Goal: Task Accomplishment & Management: Use online tool/utility

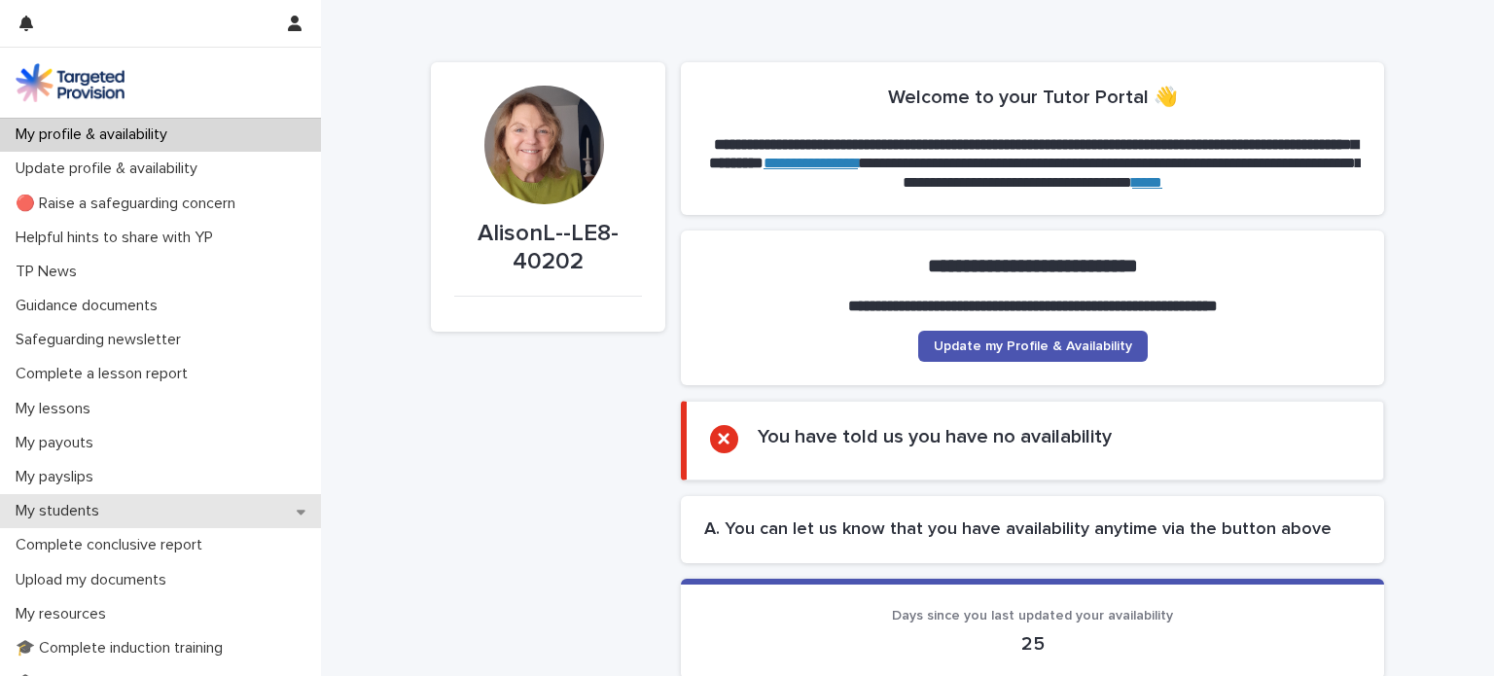
click at [100, 515] on p "My students" at bounding box center [61, 511] width 107 height 18
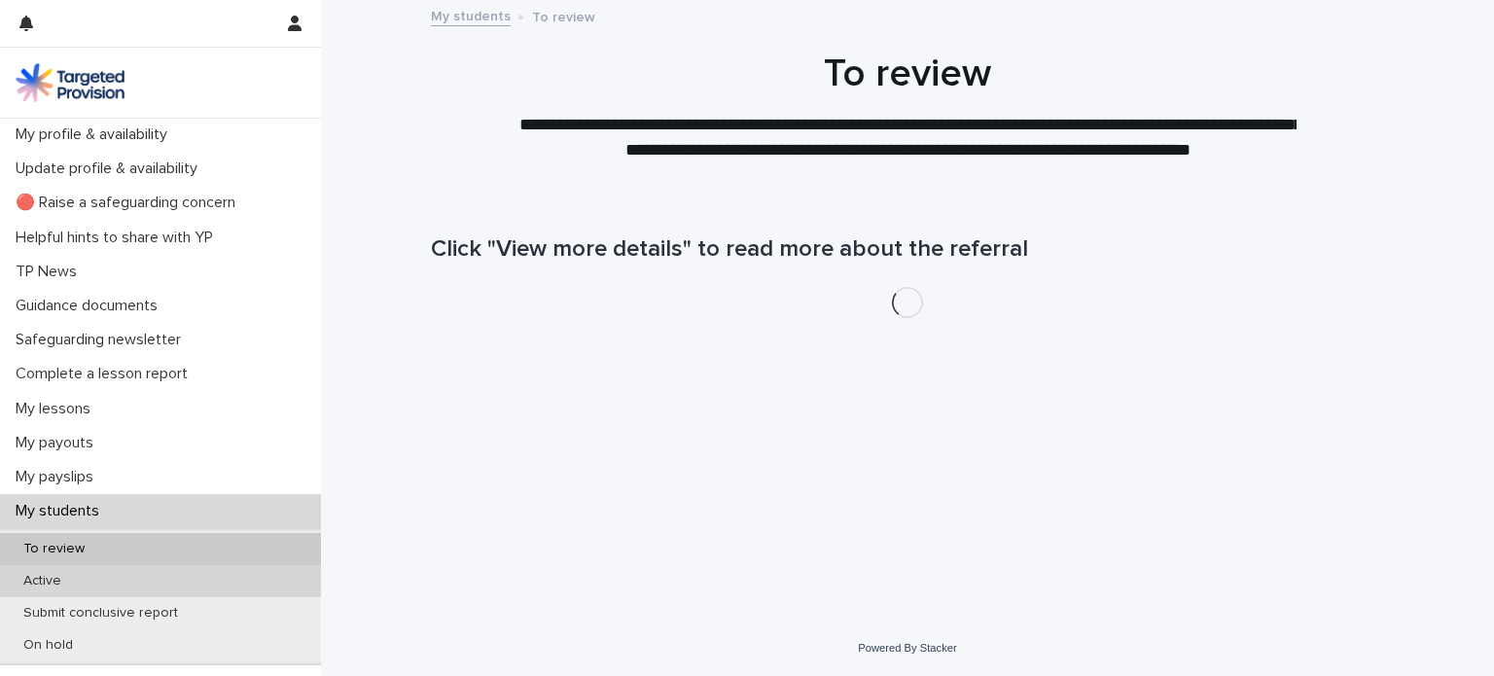
click at [94, 579] on div "Active" at bounding box center [160, 581] width 321 height 32
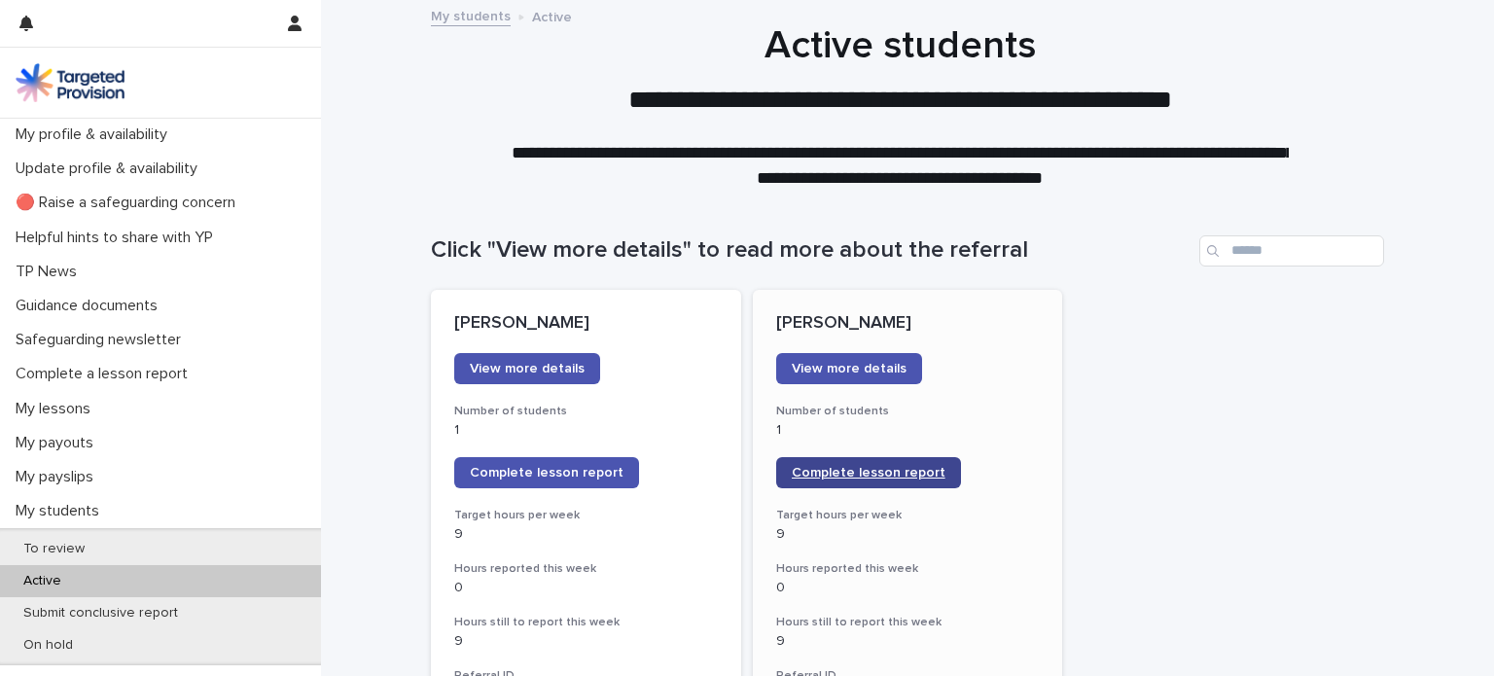
click at [875, 466] on span "Complete lesson report" at bounding box center [869, 473] width 154 height 14
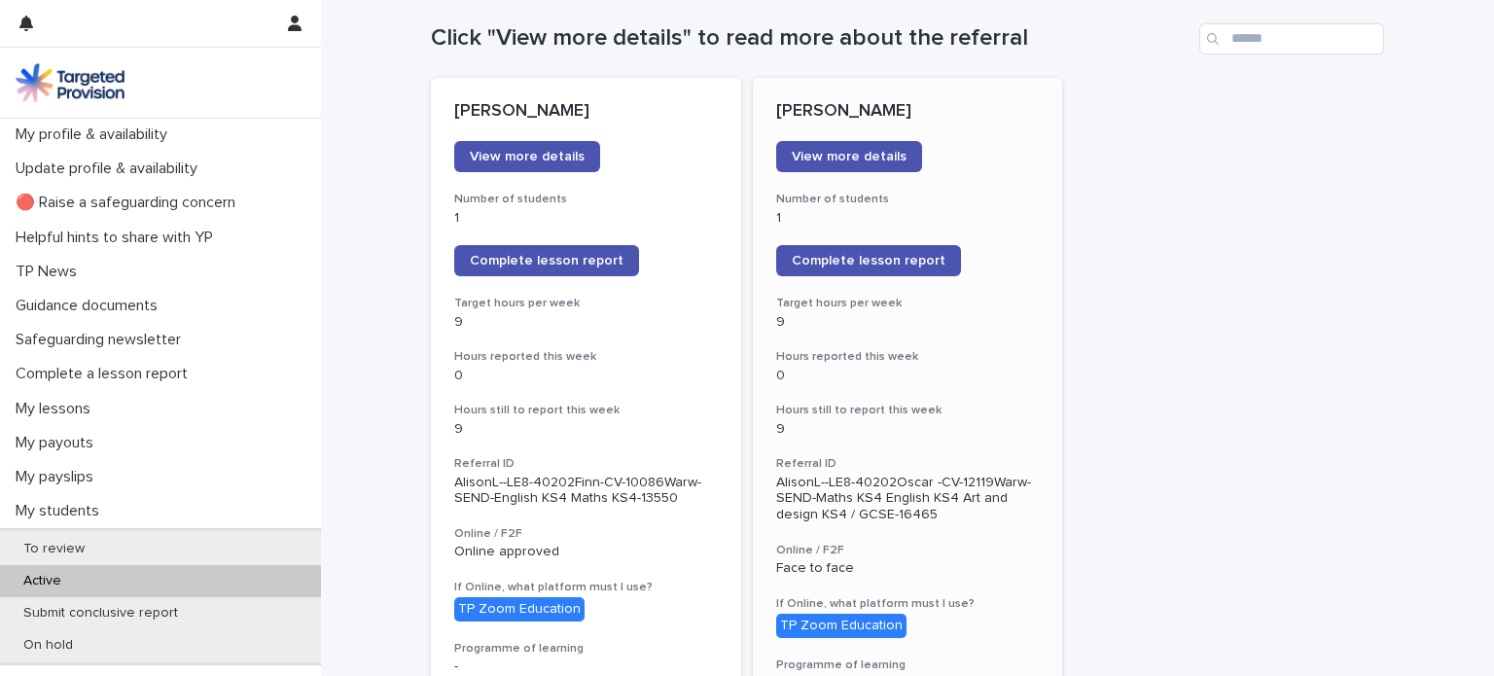
scroll to position [212, 0]
click at [75, 405] on p "My lessons" at bounding box center [57, 409] width 98 height 18
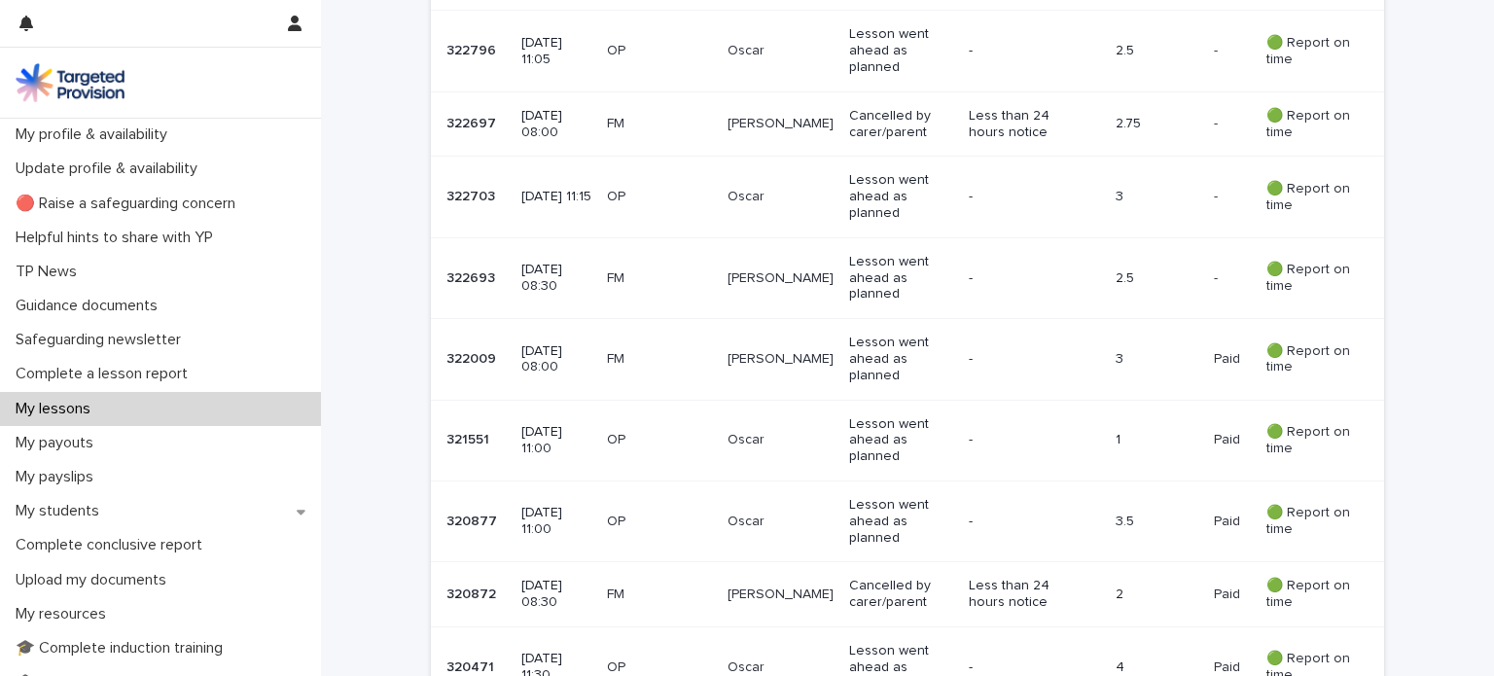
scroll to position [1085, 0]
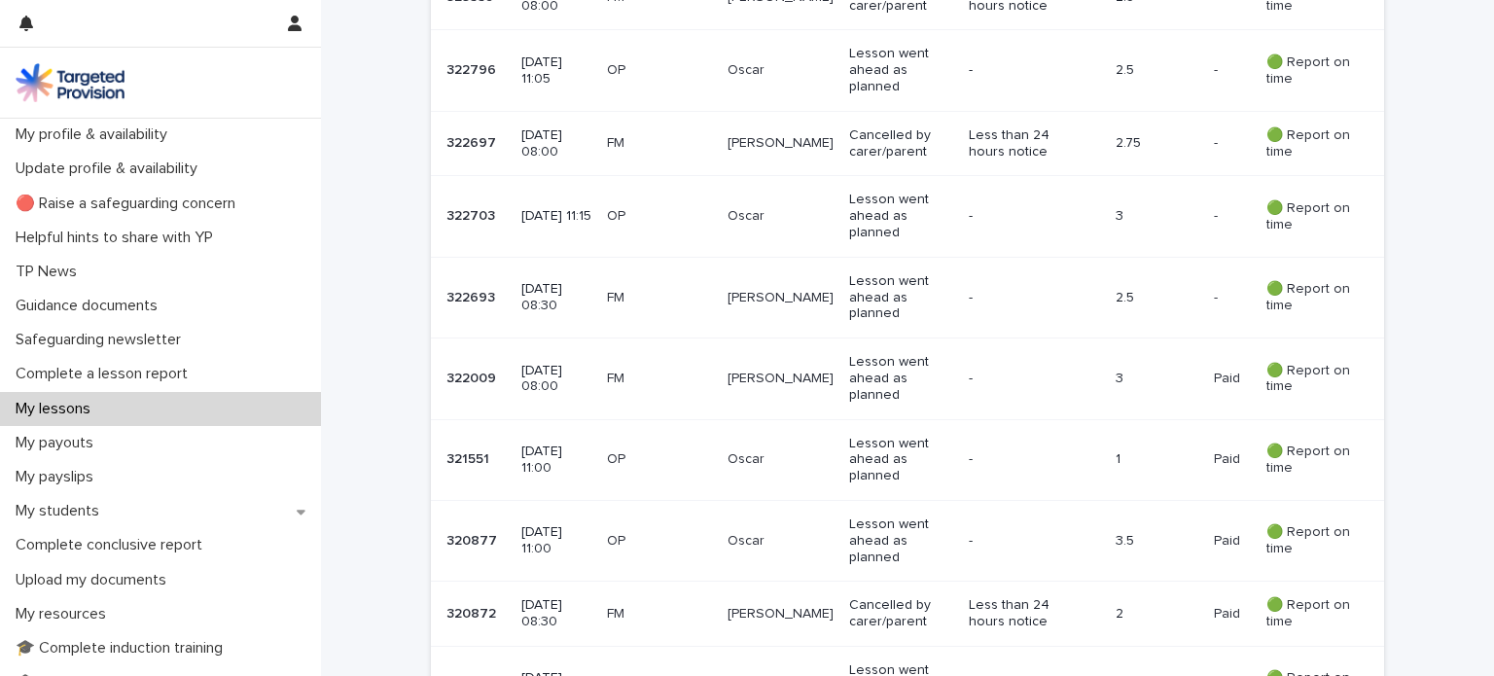
click at [555, 139] on p "[DATE] 08:00" at bounding box center [556, 143] width 70 height 33
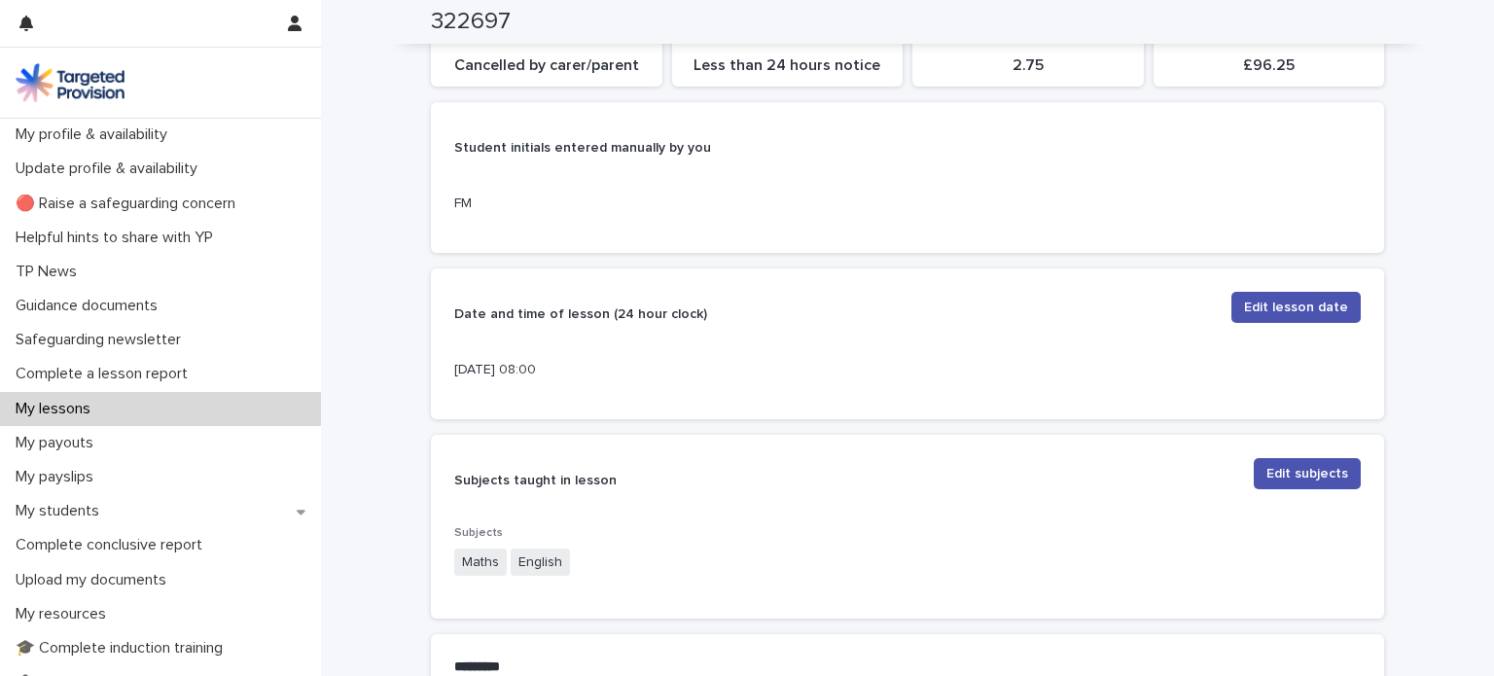
scroll to position [274, 0]
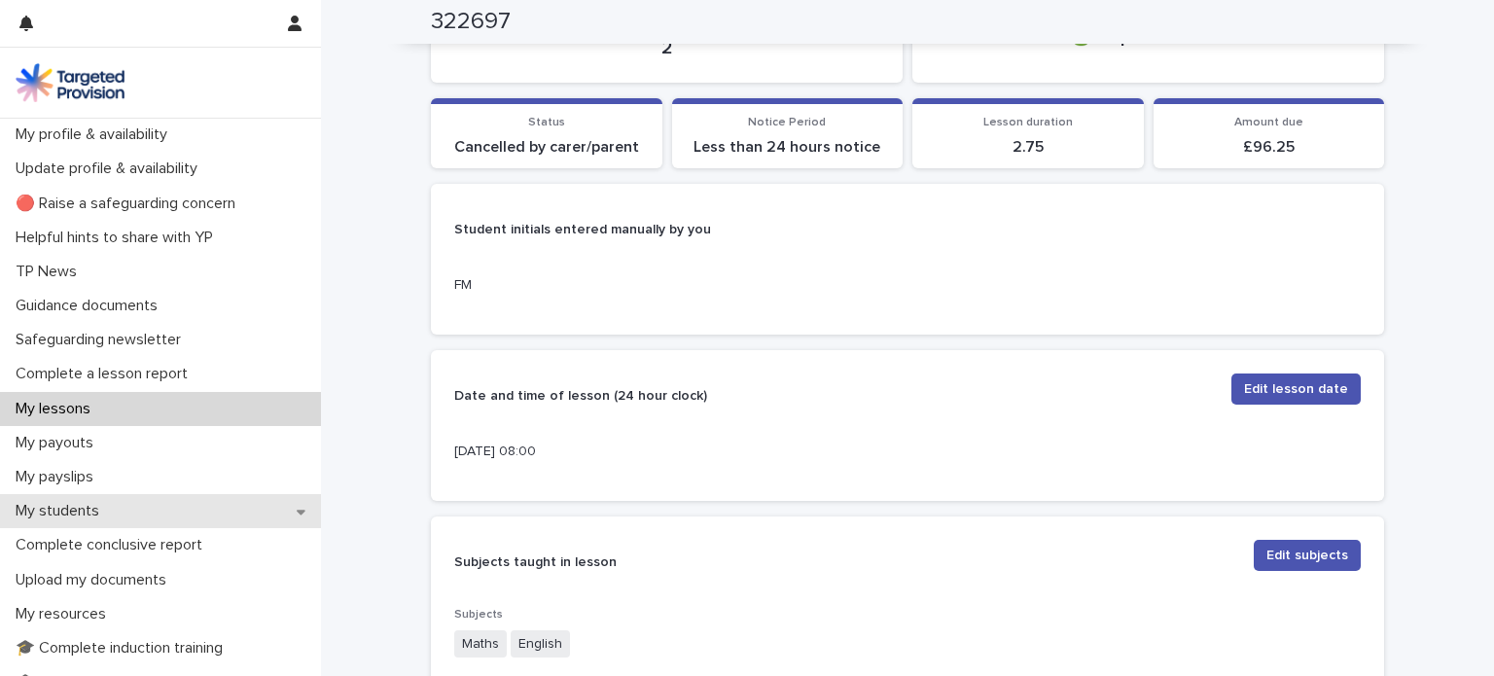
click at [87, 505] on p "My students" at bounding box center [61, 511] width 107 height 18
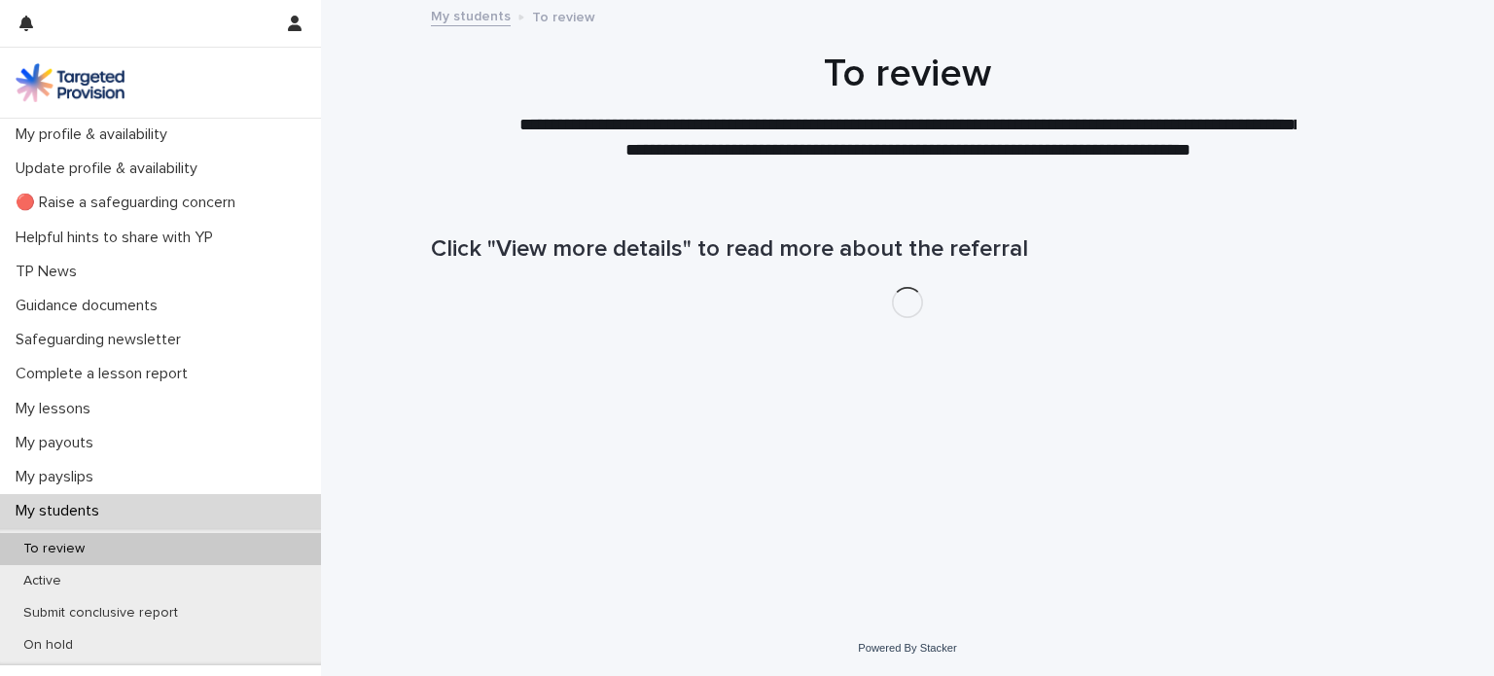
click at [87, 505] on p "My students" at bounding box center [61, 511] width 107 height 18
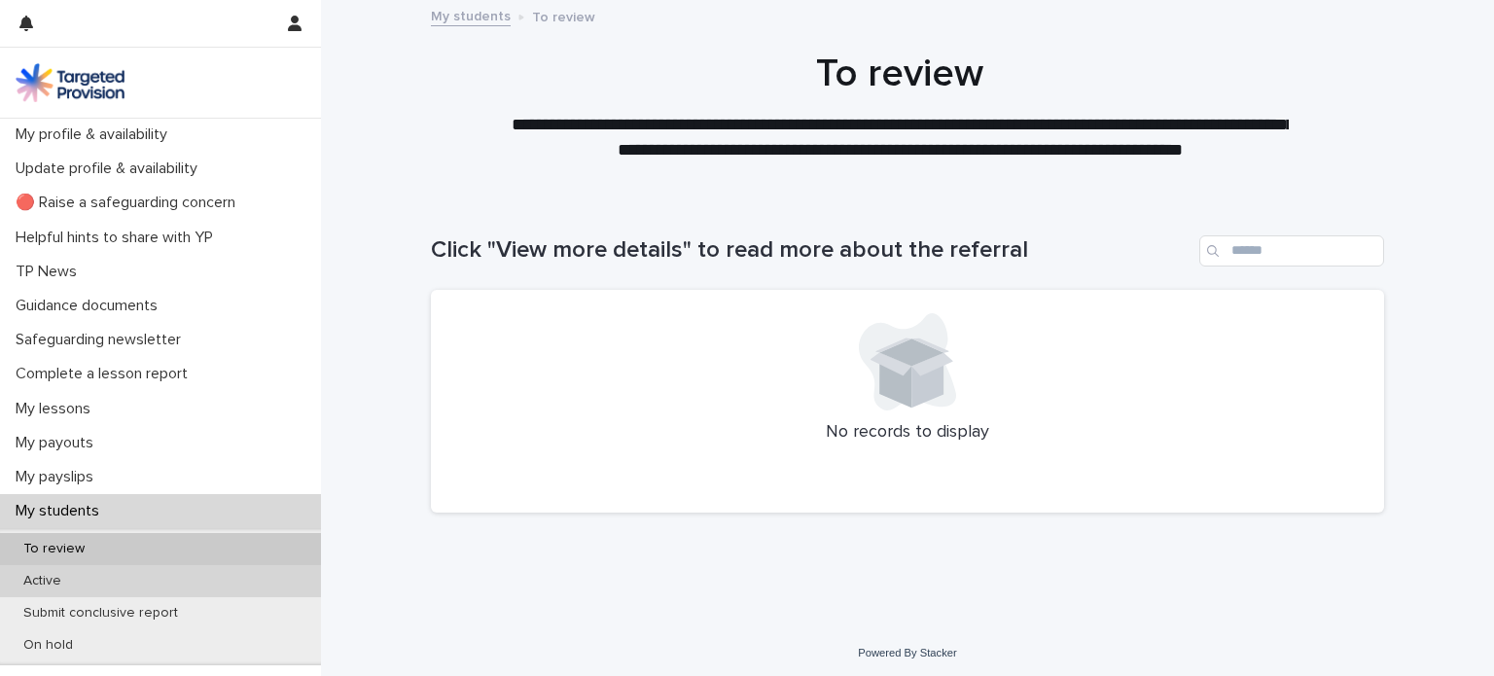
click at [89, 577] on div "Active" at bounding box center [160, 581] width 321 height 32
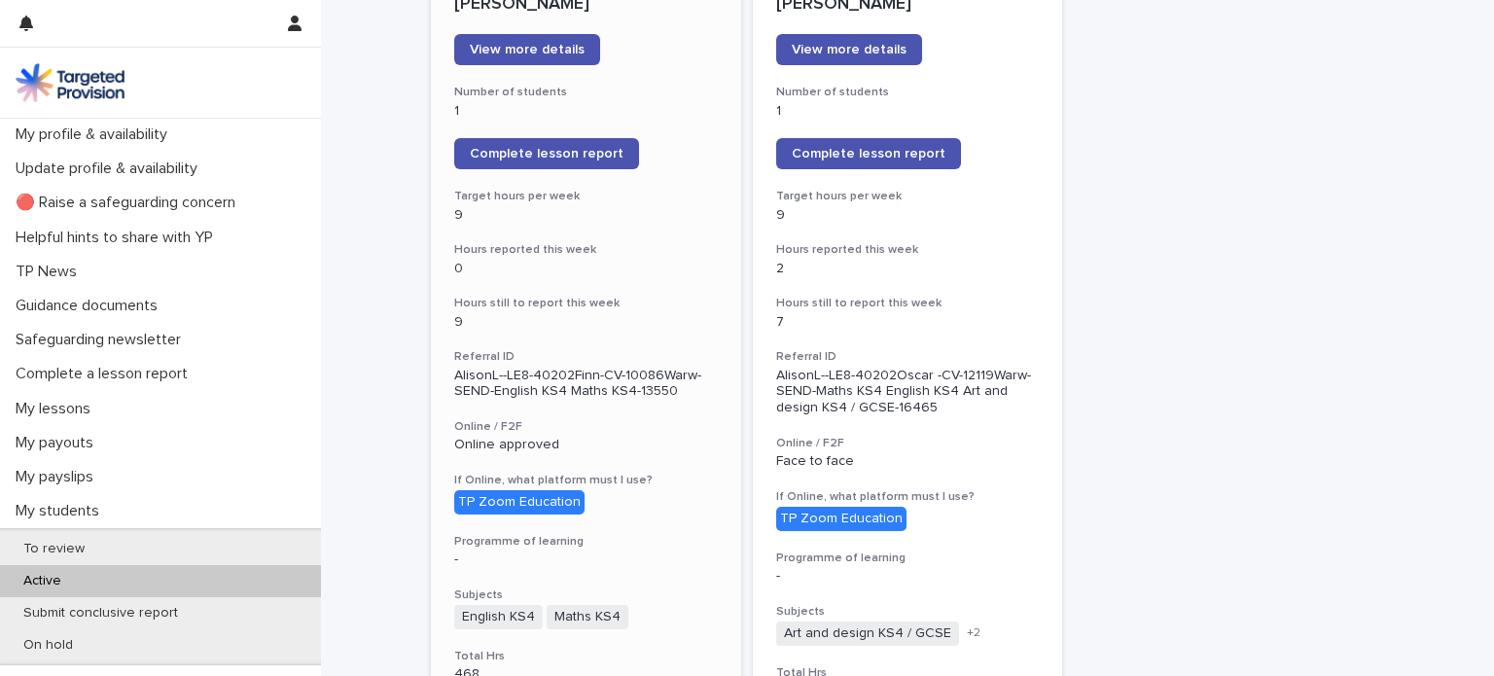
scroll to position [317, 0]
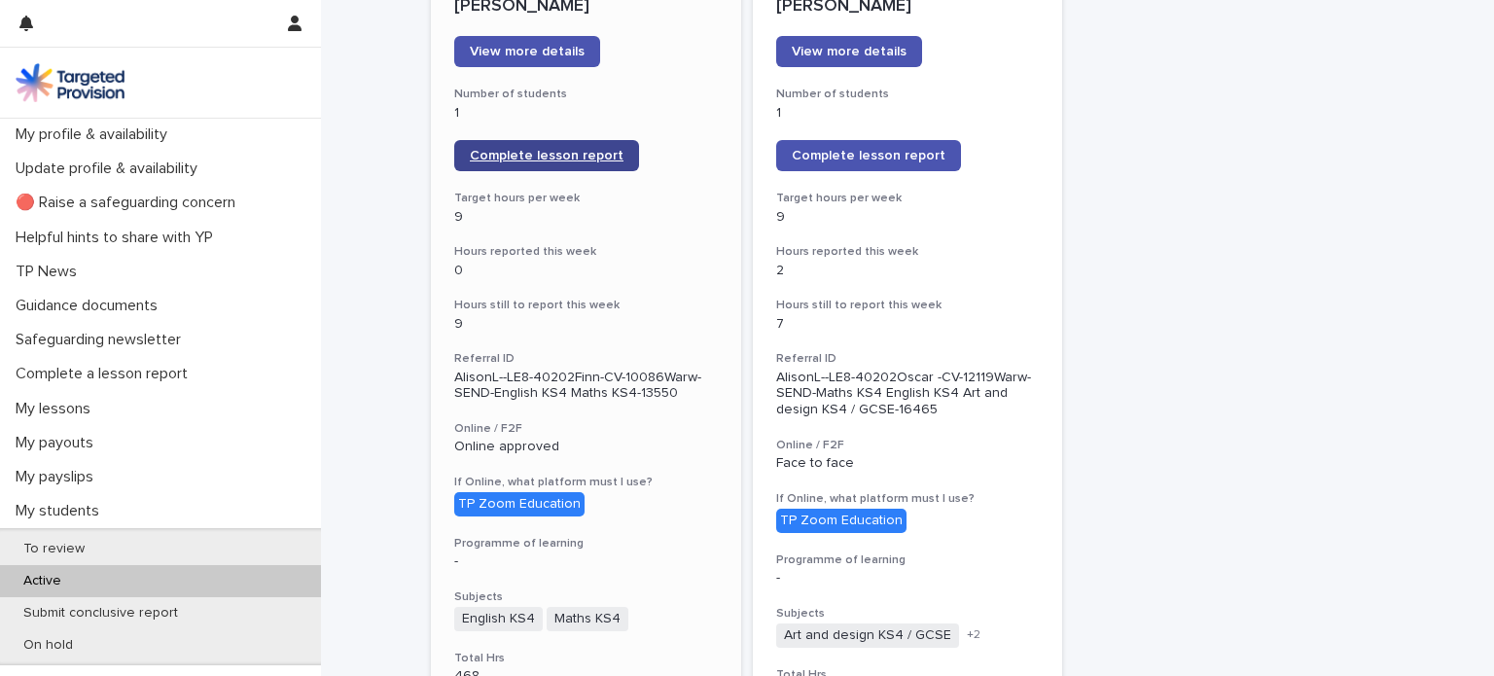
click at [551, 153] on span "Complete lesson report" at bounding box center [547, 156] width 154 height 14
